Goal: Use online tool/utility: Utilize a website feature to perform a specific function

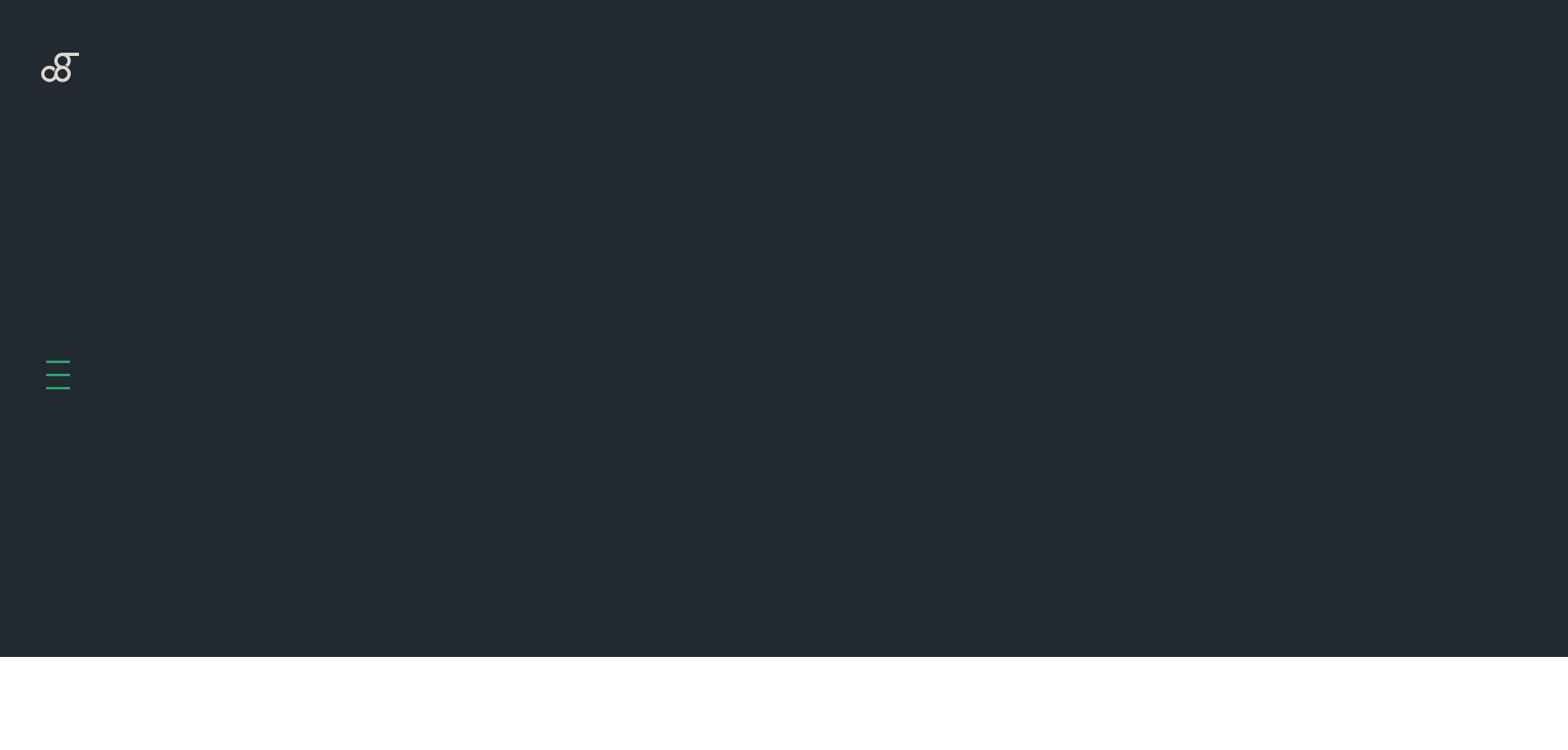
scroll to position [657, 0]
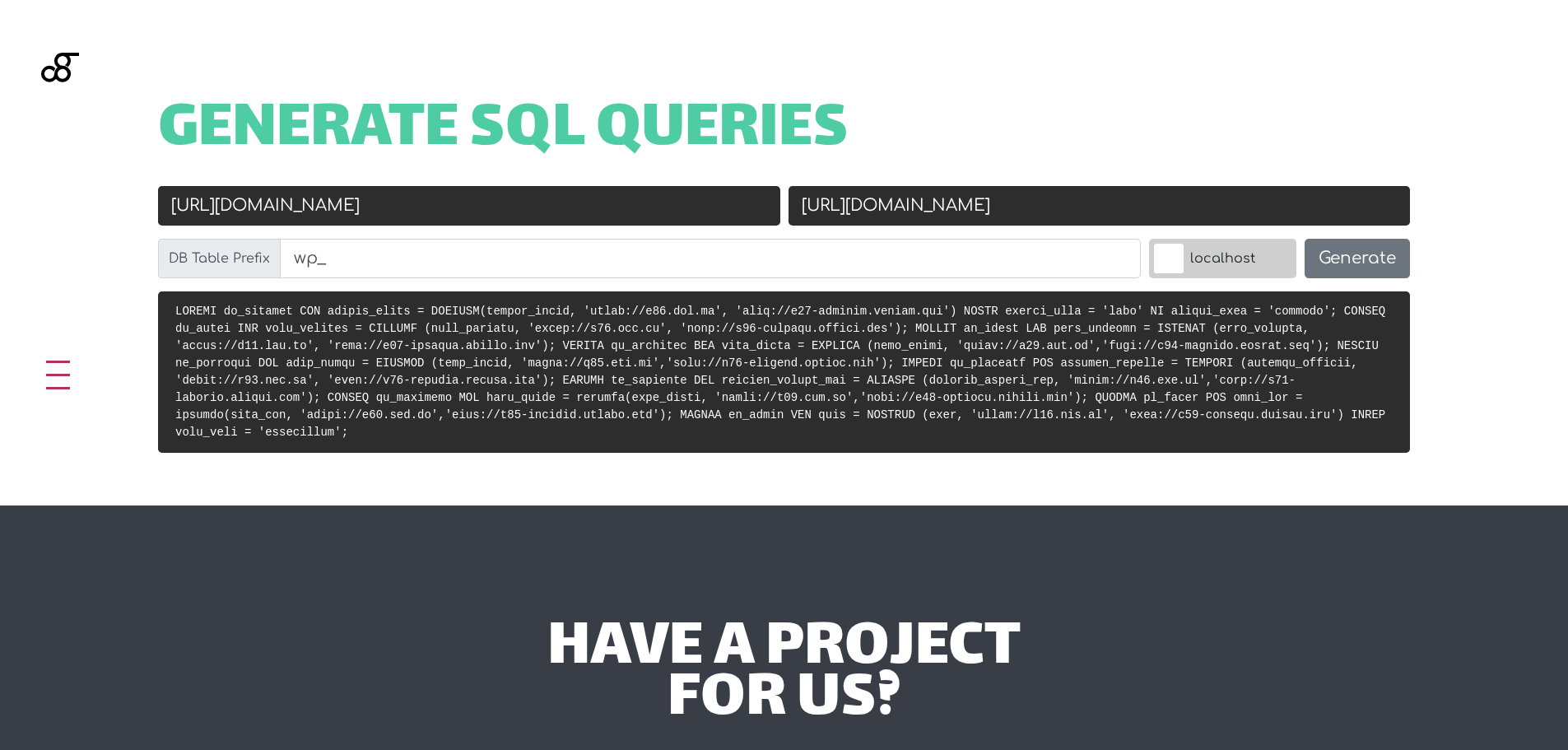
click at [366, 193] on input "https://k13.com.br" at bounding box center [469, 206] width 623 height 40
paste input "acig"
type input "[URL][DOMAIN_NAME]"
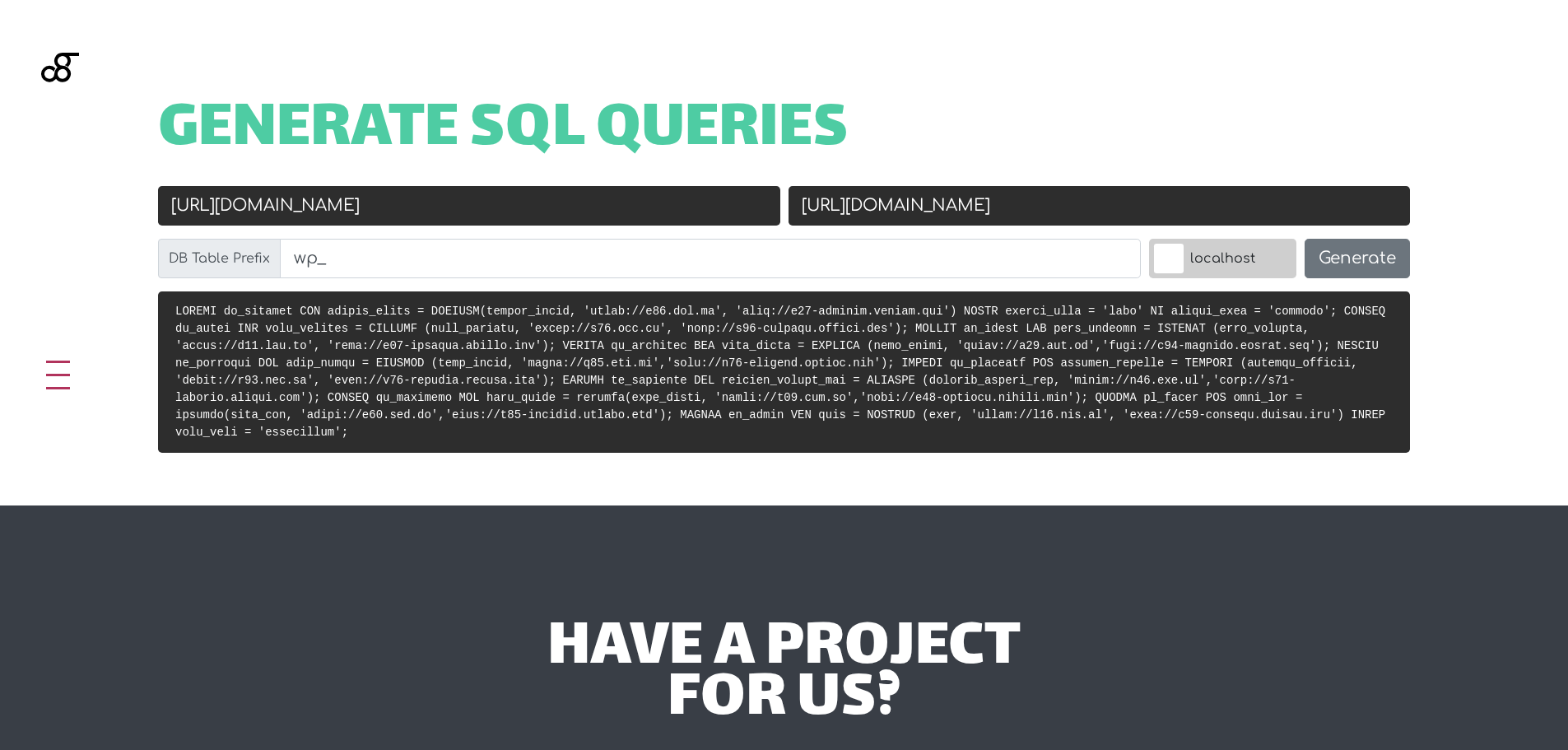
click at [1036, 200] on input "http://k13-backend.docker.com" at bounding box center [1099, 206] width 623 height 40
paste input "acig-back.docker.com/"
click at [1125, 149] on h1 "Generate SQL Queries" at bounding box center [784, 131] width 1253 height 51
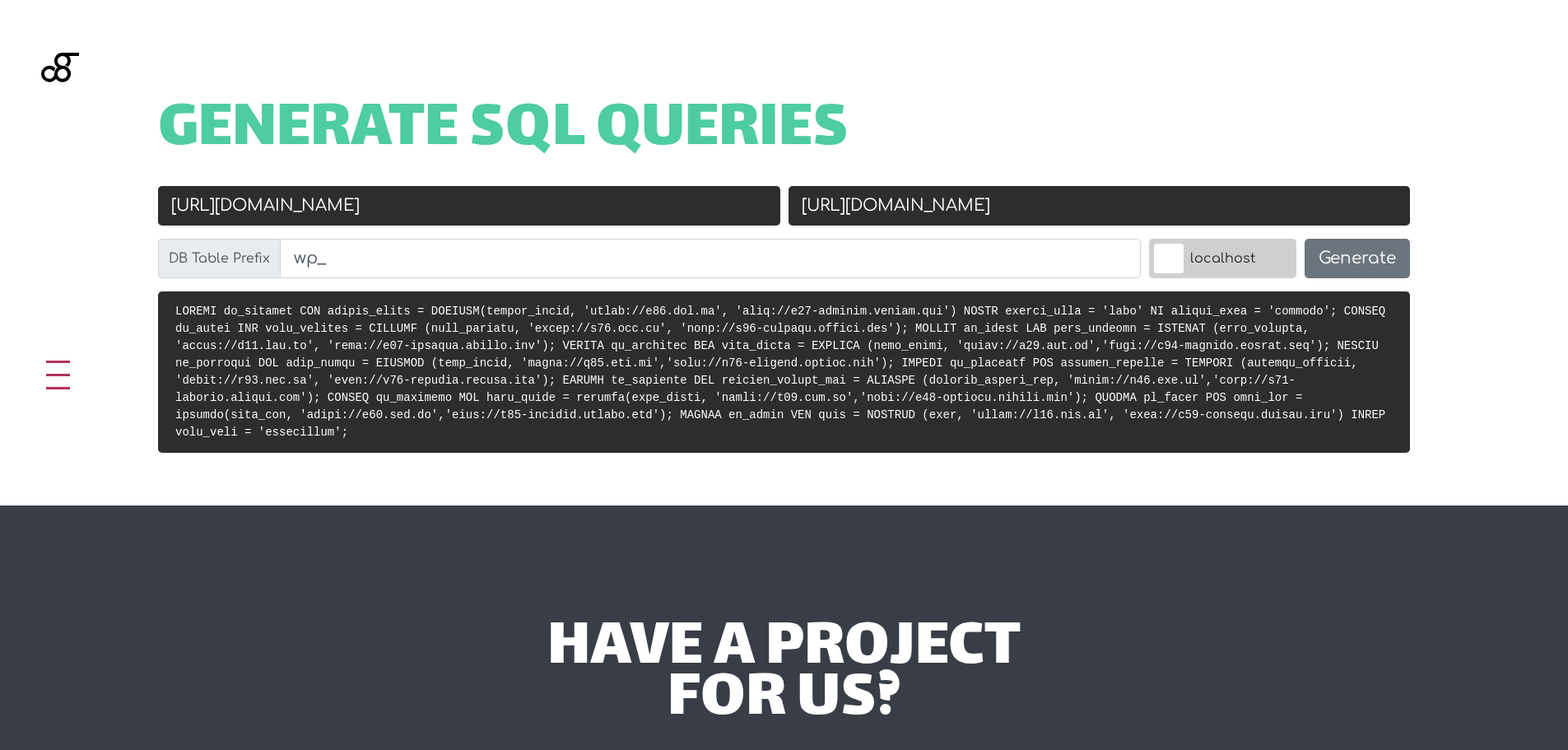
click at [1139, 211] on input "http://acig-back.docker.com/" at bounding box center [1099, 206] width 623 height 40
type input "[URL][DOMAIN_NAME]"
click at [1393, 252] on button "Generate" at bounding box center [1357, 258] width 106 height 40
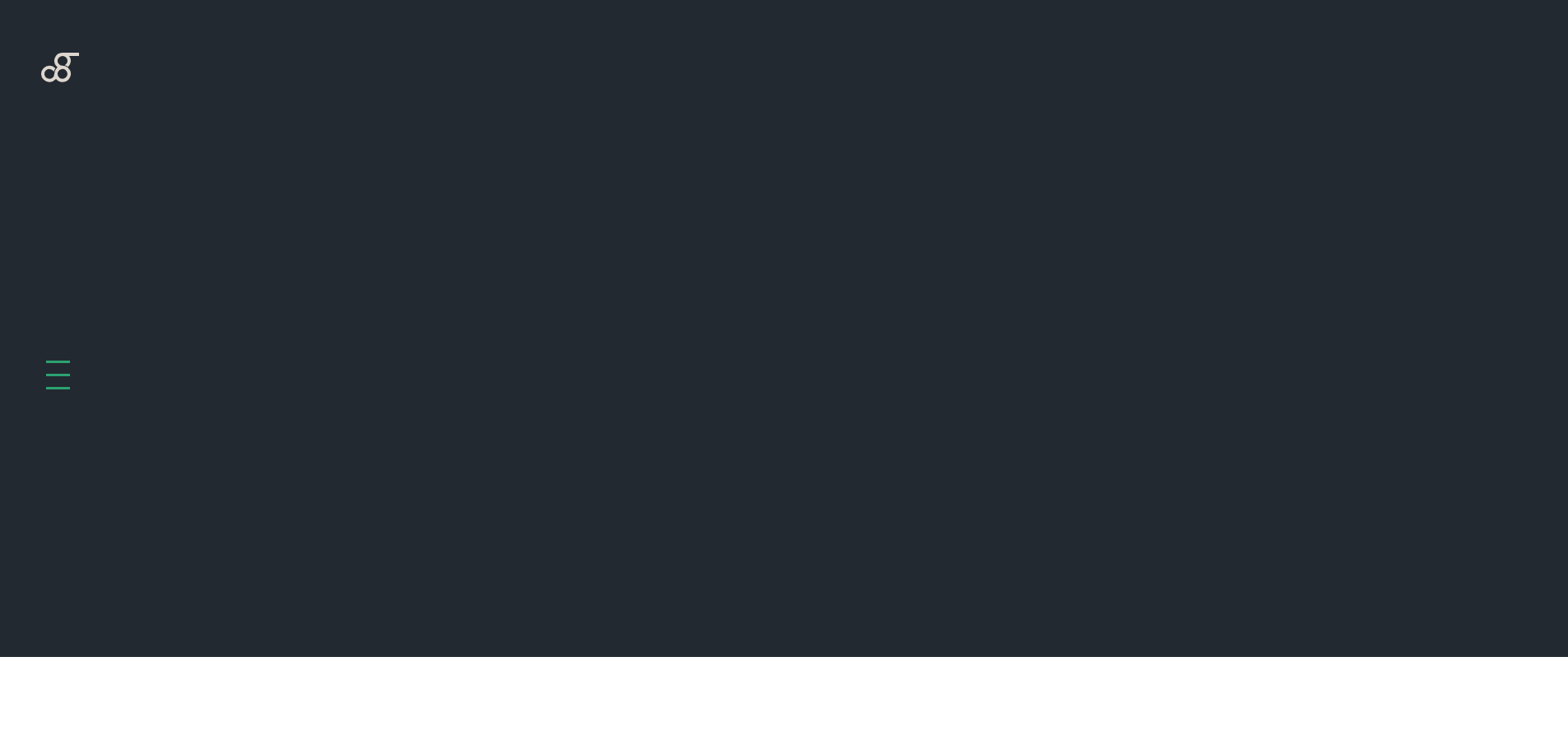
scroll to position [657, 0]
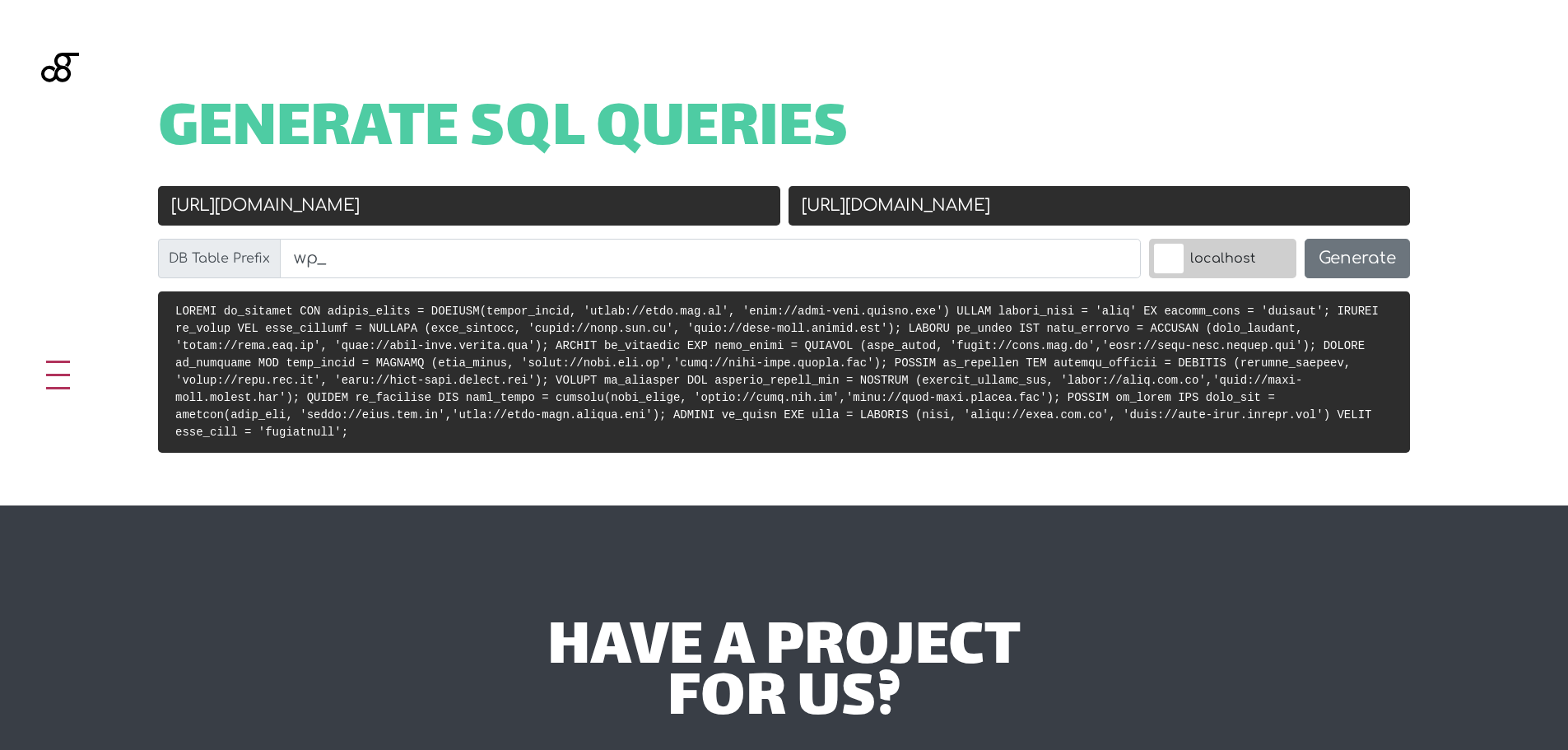
click at [612, 381] on code at bounding box center [777, 371] width 1203 height 135
click at [631, 347] on code at bounding box center [777, 371] width 1203 height 135
